Goal: Task Accomplishment & Management: Use online tool/utility

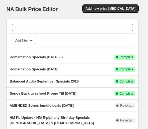
click at [23, 39] on span "Add filter" at bounding box center [21, 40] width 13 height 4
click at [24, 53] on span "Job status" at bounding box center [25, 52] width 16 height 4
click at [26, 41] on span "Add filter" at bounding box center [21, 40] width 13 height 4
click at [26, 52] on span "Job status" at bounding box center [25, 52] width 16 height 4
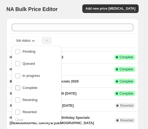
click at [26, 87] on span "Complete" at bounding box center [30, 88] width 15 height 4
click at [20, 87] on input "Complete" at bounding box center [17, 88] width 5 height 5
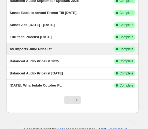
scroll to position [103, 0]
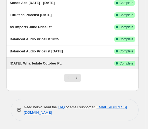
click at [39, 64] on span "[DATE], Wharfedale October PL" at bounding box center [36, 63] width 52 height 4
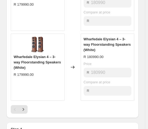
scroll to position [592, 0]
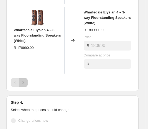
click at [24, 80] on icon "Next" at bounding box center [23, 82] width 5 height 5
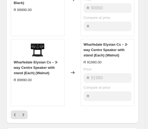
scroll to position [646, 0]
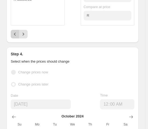
click at [15, 31] on icon "Previous" at bounding box center [14, 33] width 5 height 5
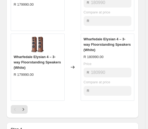
scroll to position [592, 0]
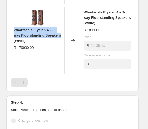
drag, startPoint x: 13, startPoint y: 22, endPoint x: 52, endPoint y: 29, distance: 39.0
click at [52, 29] on div "Wharfedale Elysian 4 – 3-way Floorstanding Speakers (White) R 179990.00" at bounding box center [38, 41] width 54 height 68
copy span "Wharfedale Elysian 4 – 3-way Floorstanding Speakers"
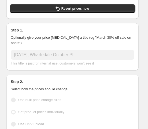
scroll to position [0, 0]
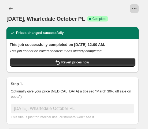
click at [137, 11] on icon "View actions for Sep 30, 2024, Wharfedale October PL" at bounding box center [134, 8] width 5 height 5
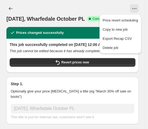
click at [100, 2] on div "[DATE], Wharfedale October PL. This page is ready [DATE], Wharfedale October PL…" at bounding box center [72, 13] width 133 height 27
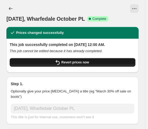
click at [84, 65] on button "Revert prices now" at bounding box center [73, 62] width 126 height 9
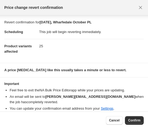
scroll to position [12, 0]
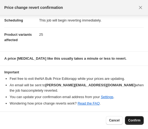
click at [133, 123] on button "Confirm" at bounding box center [134, 120] width 19 height 9
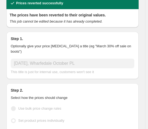
scroll to position [3, 0]
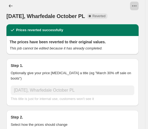
click at [137, 4] on icon "View actions for Sep 30, 2024, Wharfedale October PL" at bounding box center [134, 5] width 5 height 5
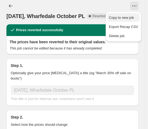
click at [127, 16] on span "Copy to new job" at bounding box center [121, 18] width 25 height 4
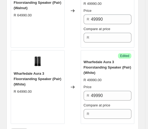
scroll to position [1780, 0]
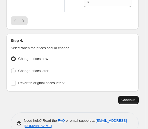
click at [129, 98] on span "Continue" at bounding box center [129, 100] width 14 height 4
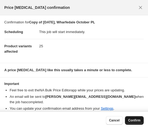
click at [136, 118] on button "Confirm" at bounding box center [134, 120] width 19 height 9
